Goal: Obtain resource: Obtain resource

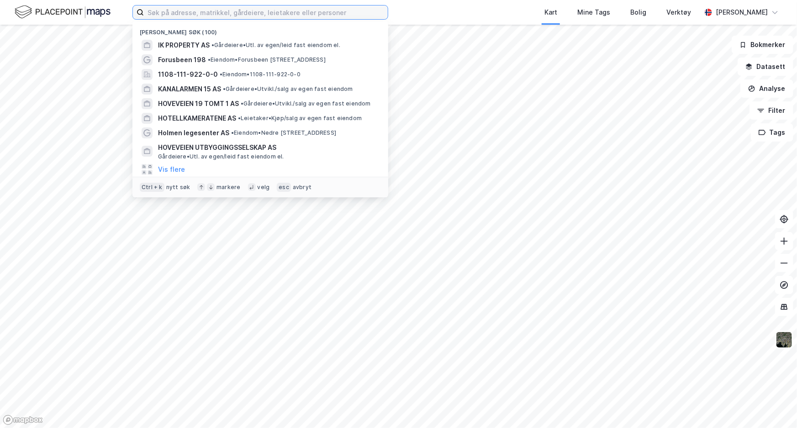
click at [162, 14] on input at bounding box center [266, 12] width 244 height 14
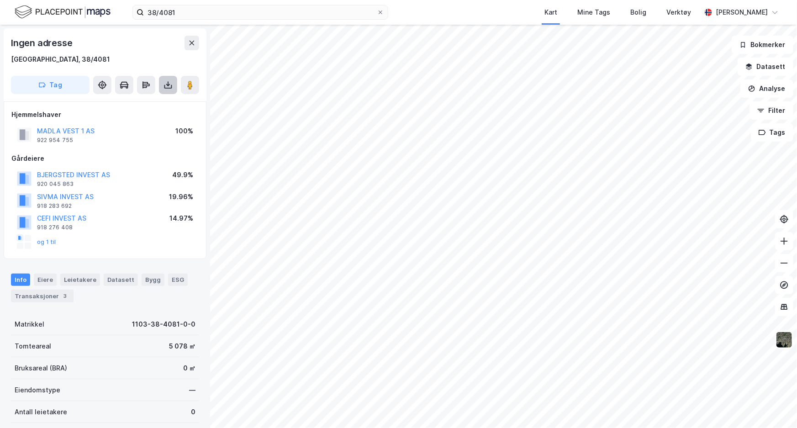
click at [169, 85] on icon at bounding box center [168, 84] width 9 height 9
click at [169, 100] on div "Last ned grunnbok" at bounding box center [128, 103] width 97 height 15
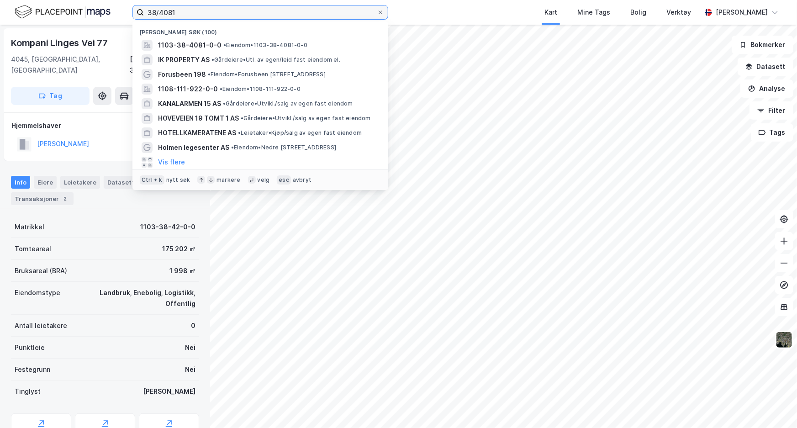
click at [173, 16] on input "38/4081" at bounding box center [260, 12] width 233 height 14
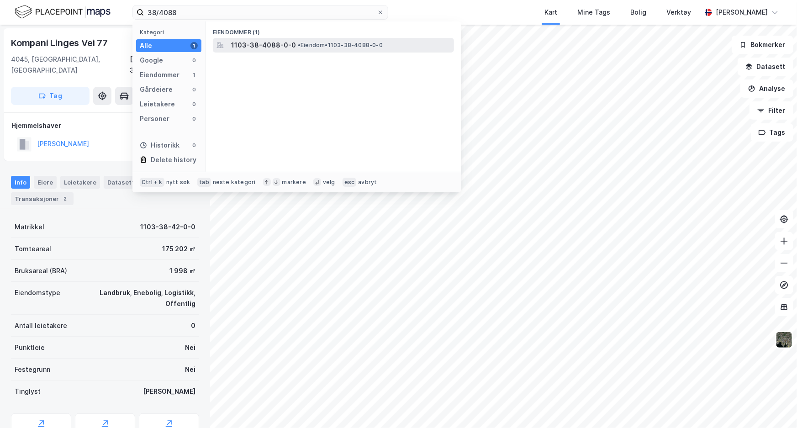
click at [260, 51] on div "1103-38-4088-0-0 • Eiendom • 1103-38-4088-0-0" at bounding box center [333, 45] width 241 height 15
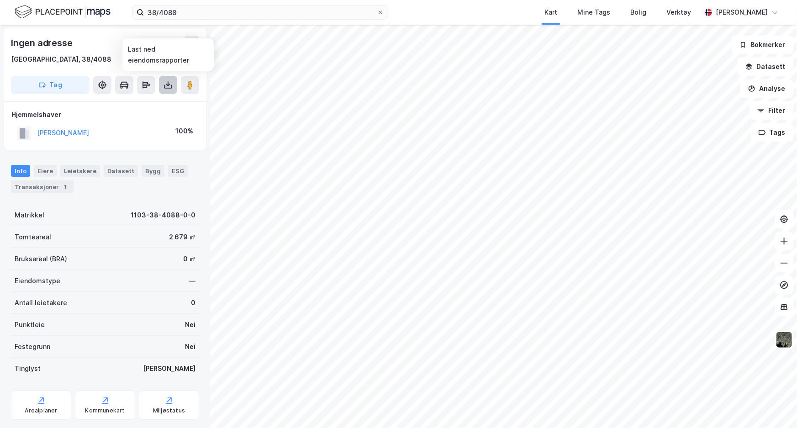
click at [164, 83] on icon at bounding box center [168, 84] width 9 height 9
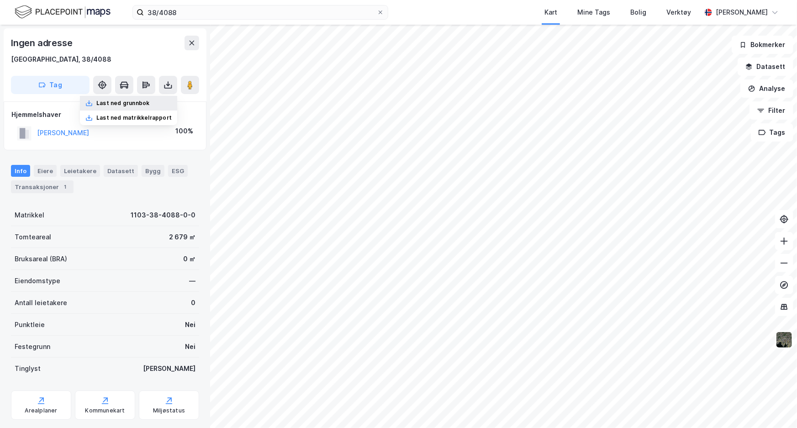
click at [157, 100] on div "Last ned grunnbok" at bounding box center [128, 103] width 97 height 15
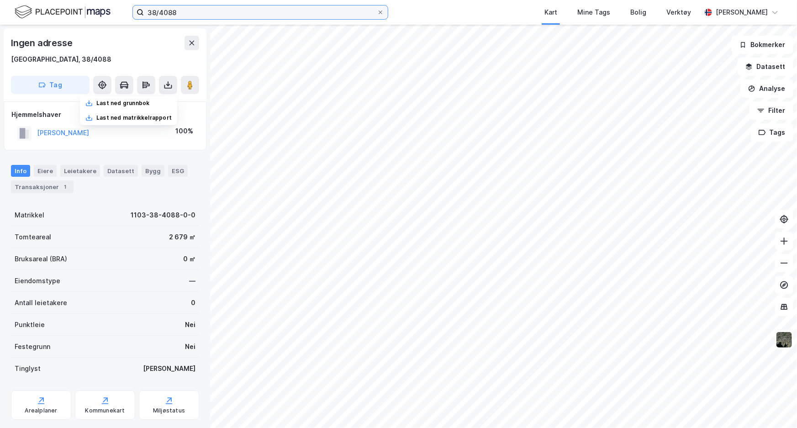
click at [192, 9] on input "38/4088" at bounding box center [260, 12] width 233 height 14
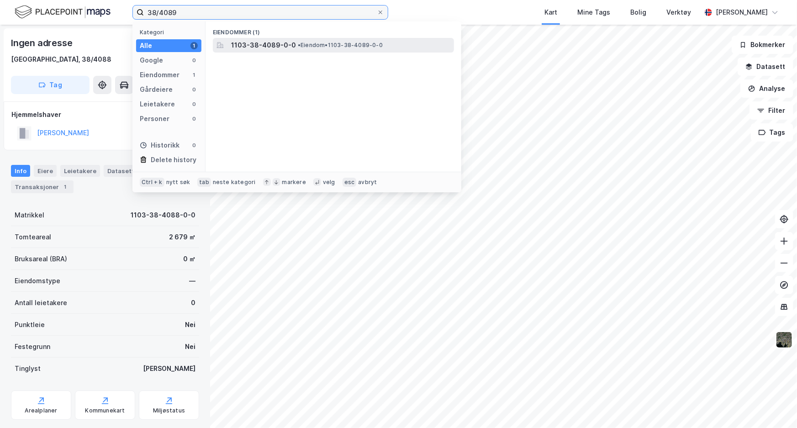
type input "38/4089"
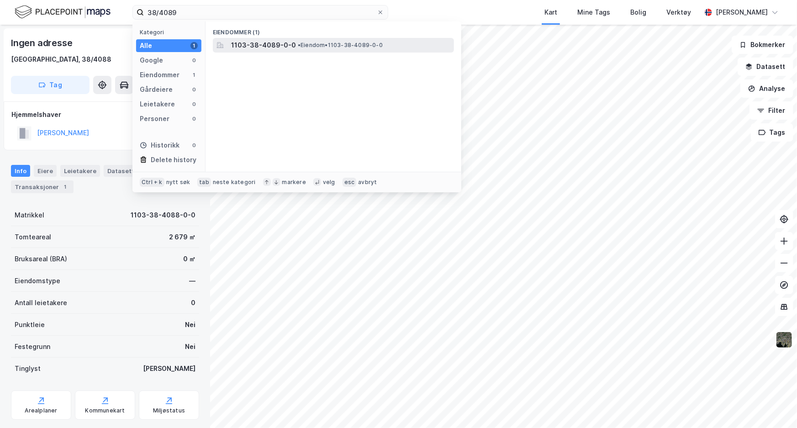
click at [240, 42] on span "1103-38-4089-0-0" at bounding box center [263, 45] width 65 height 11
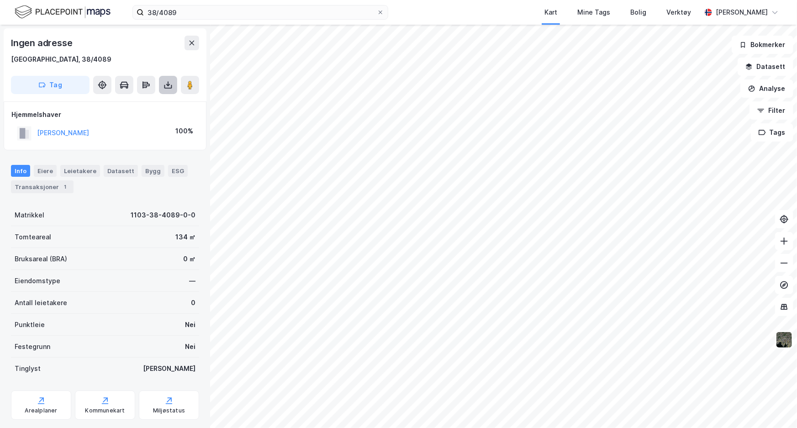
click at [168, 89] on icon at bounding box center [168, 84] width 9 height 9
click at [168, 99] on div "Last ned grunnbok" at bounding box center [128, 103] width 97 height 15
